Goal: Register for event/course

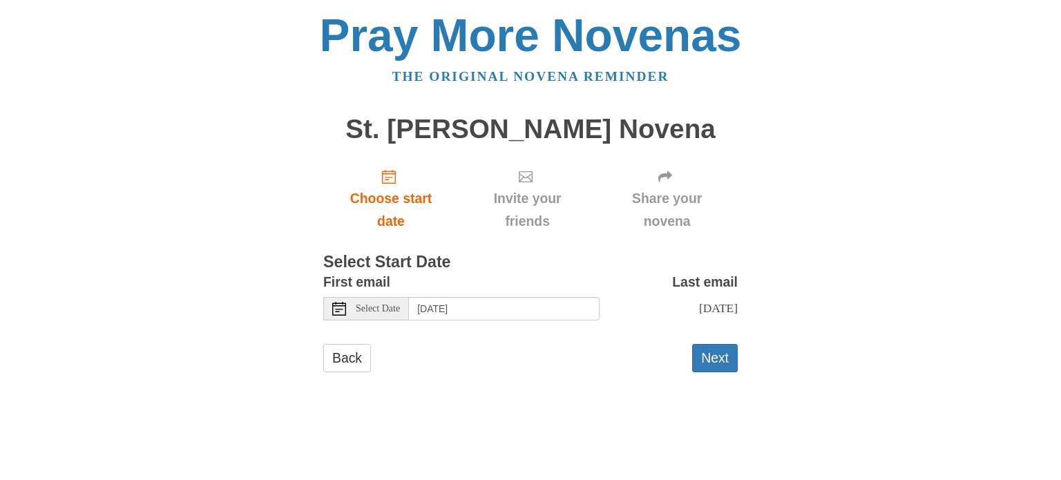
click at [348, 309] on div "Select Date" at bounding box center [366, 308] width 86 height 23
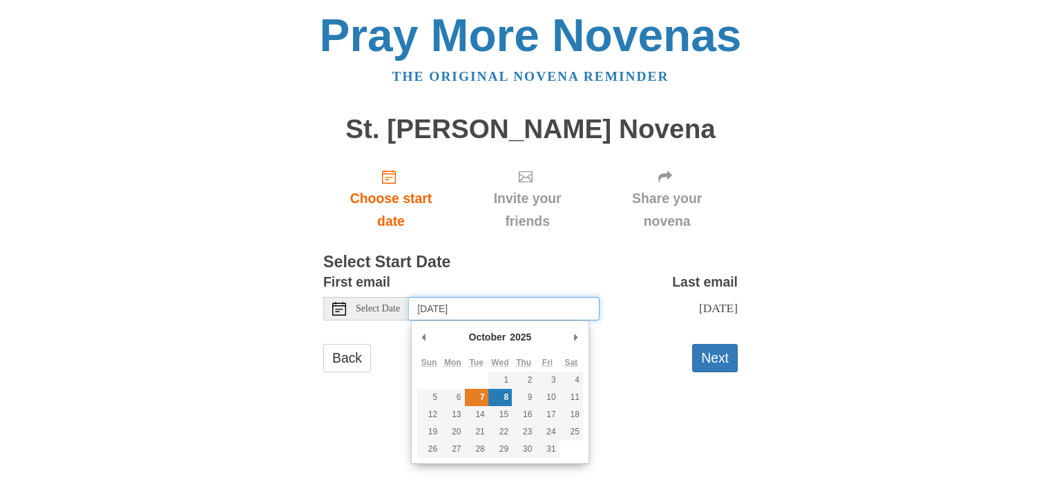
type input "Tuesday, October 7th"
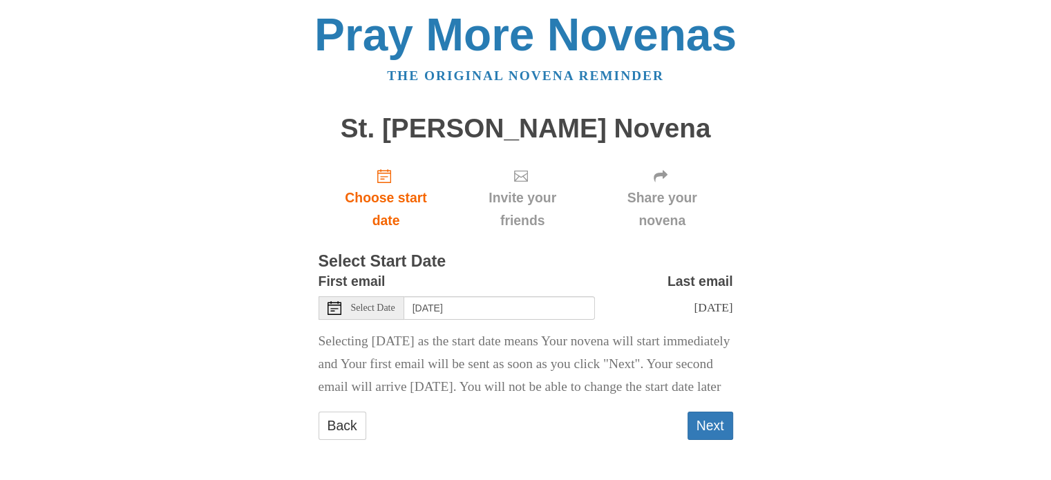
scroll to position [36, 0]
click at [710, 426] on button "Next" at bounding box center [710, 426] width 46 height 28
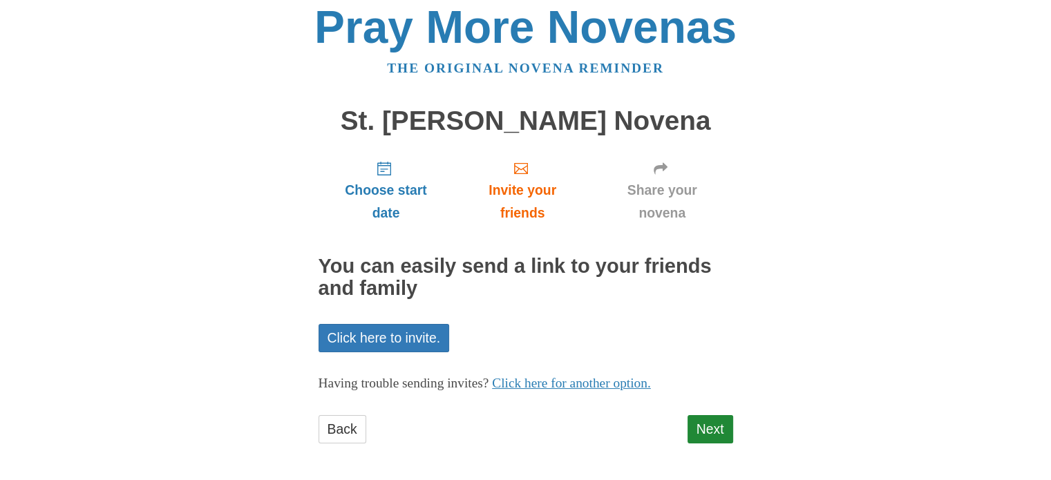
scroll to position [11, 0]
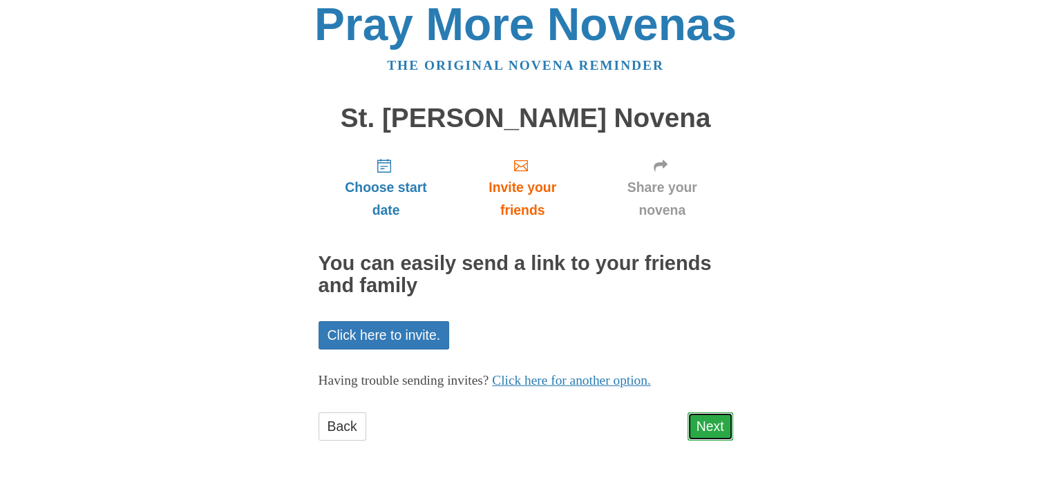
click at [721, 422] on link "Next" at bounding box center [710, 426] width 46 height 28
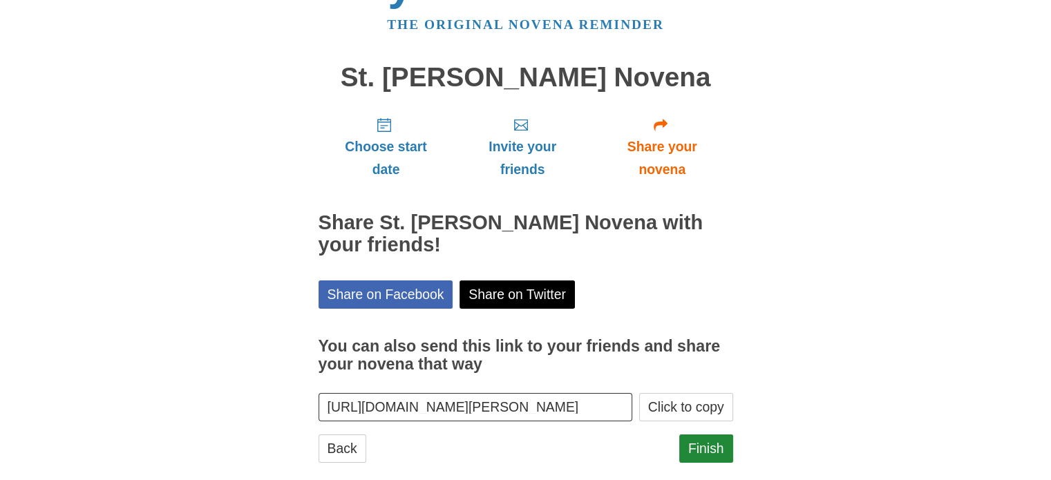
scroll to position [74, 0]
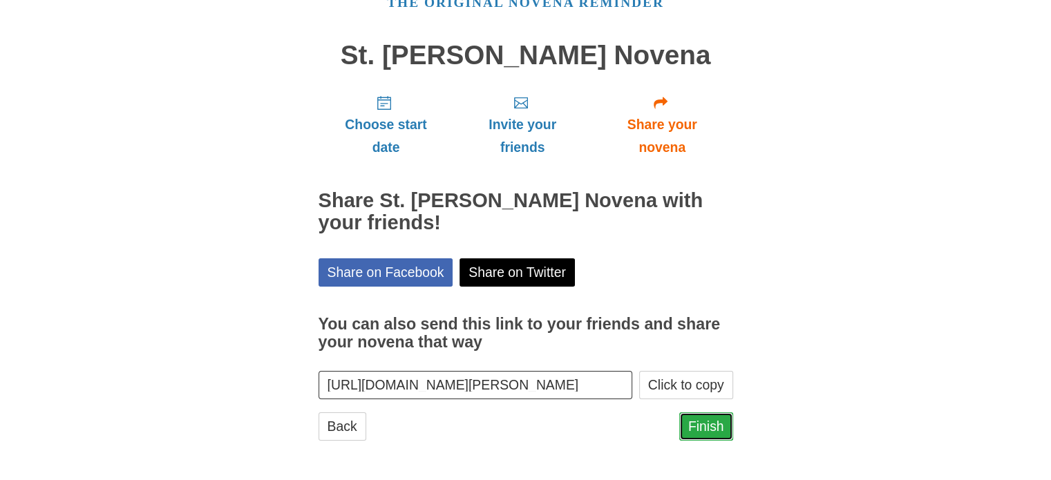
click at [710, 435] on link "Finish" at bounding box center [706, 426] width 54 height 28
